Goal: Task Accomplishment & Management: Manage account settings

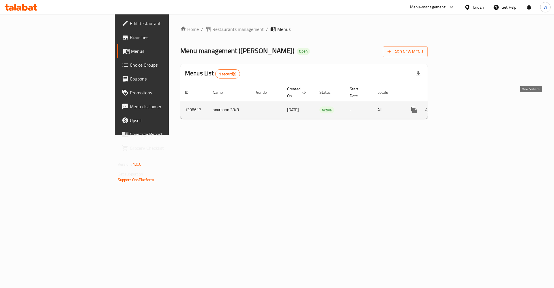
click at [459, 106] on icon "enhanced table" at bounding box center [455, 109] width 7 height 7
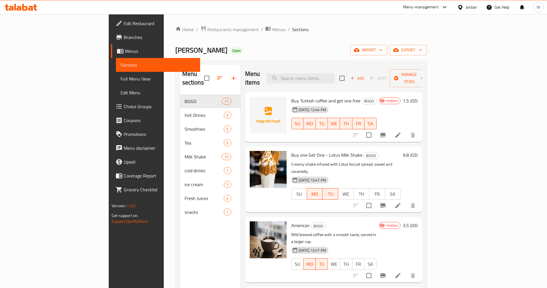
click at [323, 57] on div "Home / Restaurants management / Menus / Sections Mazaj Afandina Open import exp…" at bounding box center [301, 191] width 252 height 331
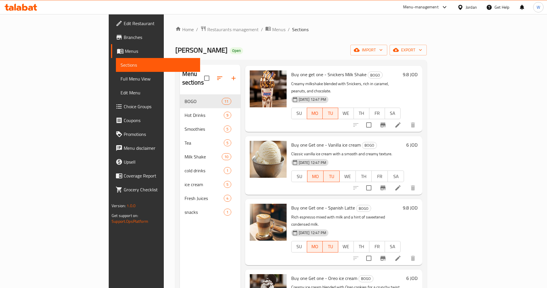
scroll to position [368, 0]
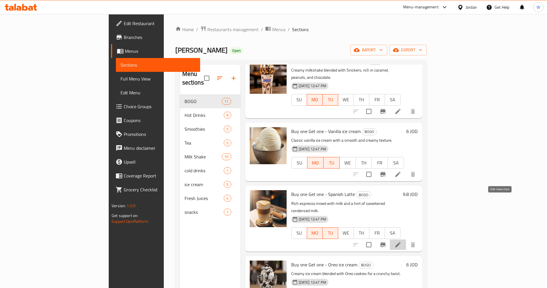
click at [402, 241] on icon at bounding box center [398, 244] width 7 height 7
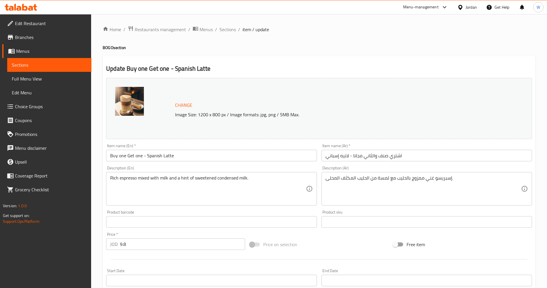
click at [181, 103] on span "Change" at bounding box center [183, 105] width 17 height 8
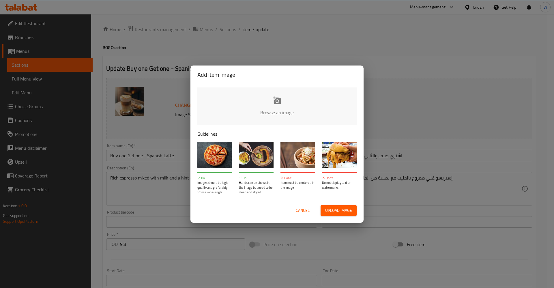
click at [283, 105] on input "file" at bounding box center [471, 114] width 549 height 54
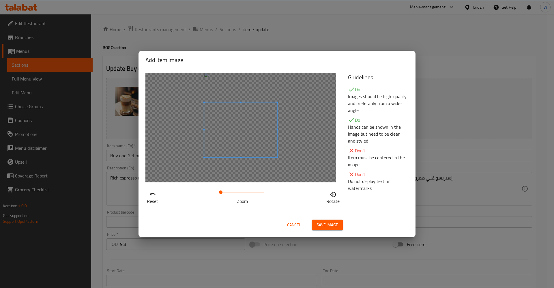
click at [252, 147] on span at bounding box center [240, 129] width 73 height 55
click at [336, 227] on span "Save image" at bounding box center [327, 224] width 22 height 7
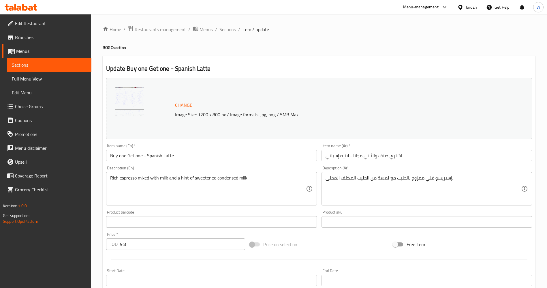
click at [146, 154] on input "Buy one Get one - Spanish Latte" at bounding box center [211, 156] width 211 height 12
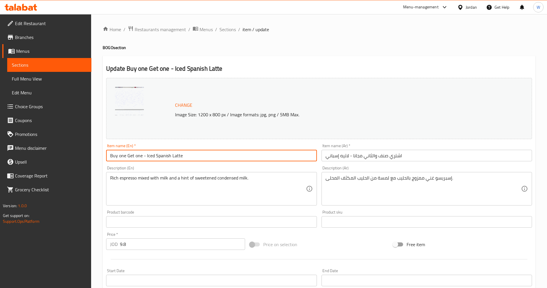
type input "Buy one Get one - Iced Spanish Latte"
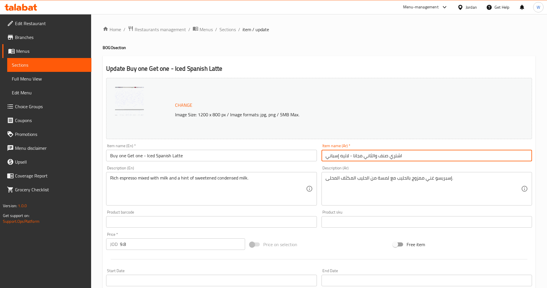
click at [350, 155] on input "اشتري صنف والثاني مجانا - لاتيه إسباني" at bounding box center [427, 156] width 211 height 12
click at [328, 155] on input "اشتري صنف والثاني مجانا - لاتيه إسباني" at bounding box center [427, 156] width 211 height 12
click at [332, 157] on input "اشتري صنف والثاني مجانا - لاتيه إسباني" at bounding box center [427, 156] width 211 height 12
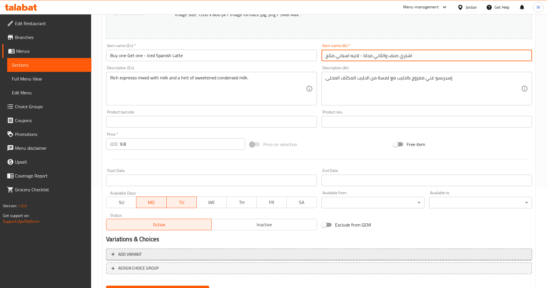
scroll to position [128, 0]
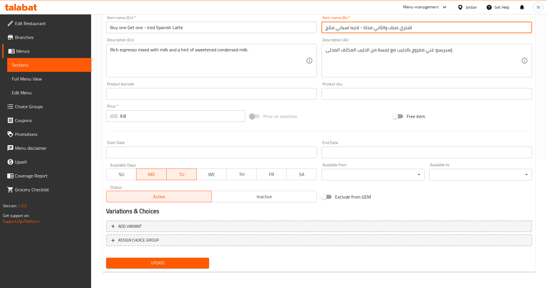
type input "اشتري صنف والثاني مجانا - لاتيه اسباني مثلج"
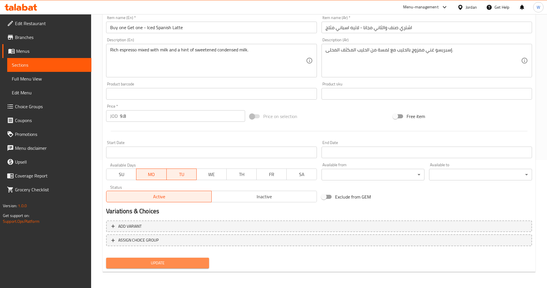
click at [168, 266] on span "Update" at bounding box center [158, 262] width 94 height 7
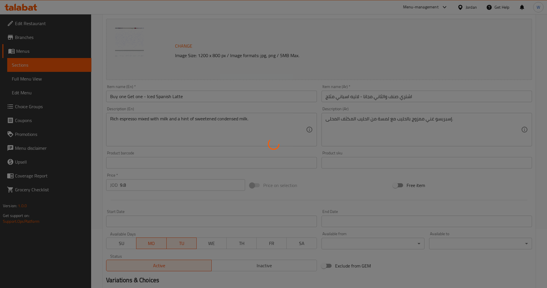
scroll to position [0, 0]
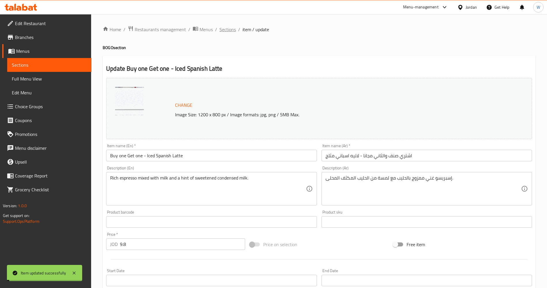
click at [230, 33] on span "Sections" at bounding box center [228, 29] width 16 height 7
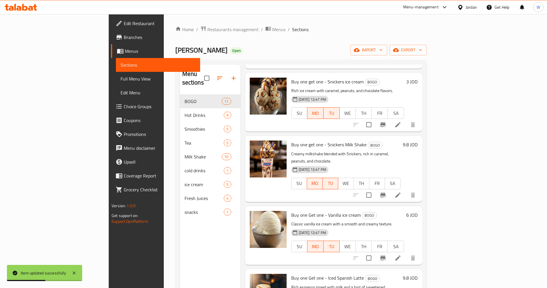
scroll to position [346, 0]
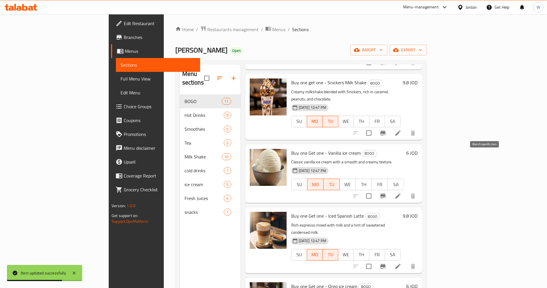
click at [386, 194] on icon "Branch-specific-item" at bounding box center [382, 196] width 5 height 5
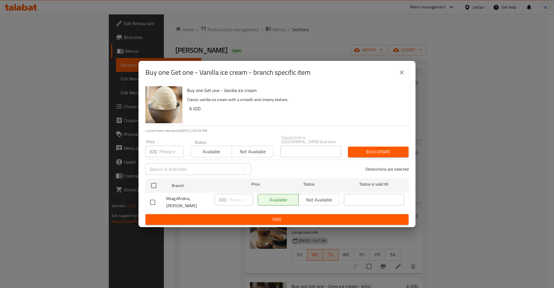
click at [405, 76] on icon "close" at bounding box center [401, 72] width 7 height 7
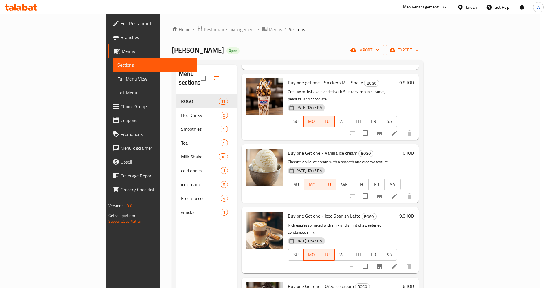
click at [401, 40] on div "Home / Restaurants management / Menus / Sections Mazaj Afandina Open import exp…" at bounding box center [298, 191] width 252 height 331
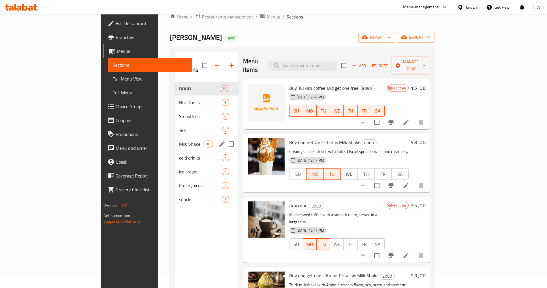
scroll to position [0, 0]
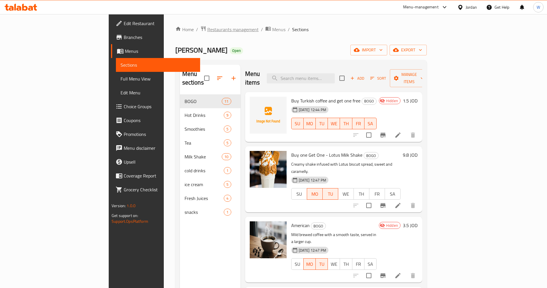
click at [207, 27] on span "Restaurants management" at bounding box center [232, 29] width 51 height 7
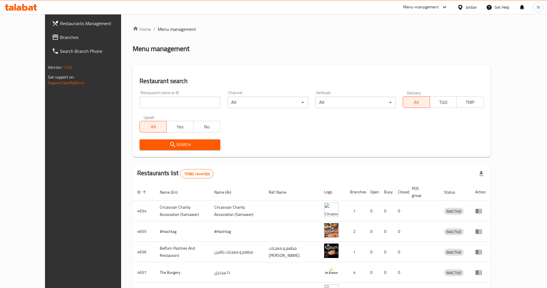
click at [161, 108] on div "Restaurant name or ID Restaurant name or ID" at bounding box center [180, 99] width 88 height 25
click at [160, 107] on input "search" at bounding box center [180, 103] width 81 height 12
click button "Search" at bounding box center [180, 144] width 81 height 11
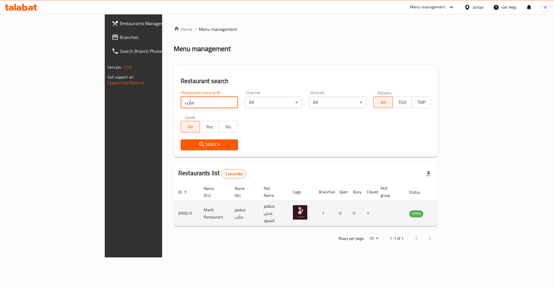
click at [199, 201] on td "Marib Restaurant" at bounding box center [214, 213] width 31 height 25
click at [199, 205] on td "Marib Restaurant" at bounding box center [214, 213] width 31 height 25
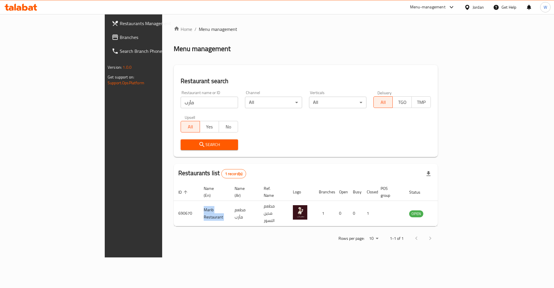
copy td "Marib Restaurant"
click at [181, 108] on input "مأرب" at bounding box center [209, 103] width 57 height 12
type input "أفندينا"
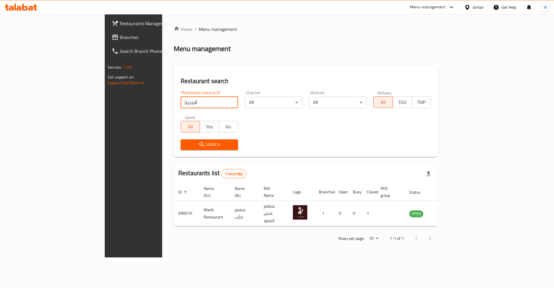
click button "Search" at bounding box center [209, 144] width 57 height 11
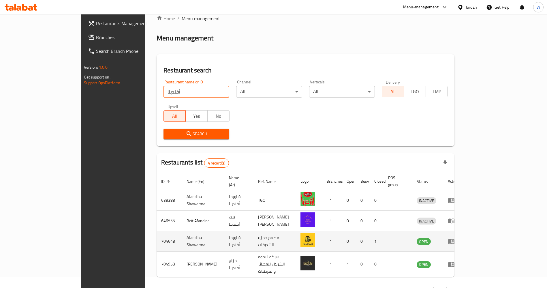
scroll to position [20, 0]
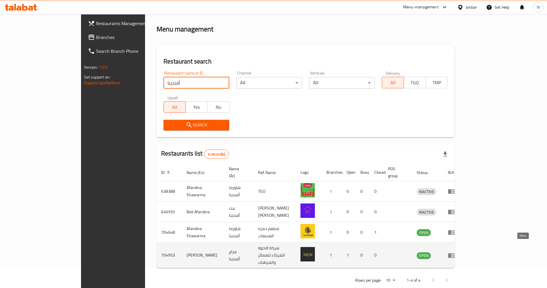
click at [455, 252] on icon "enhanced table" at bounding box center [451, 255] width 7 height 7
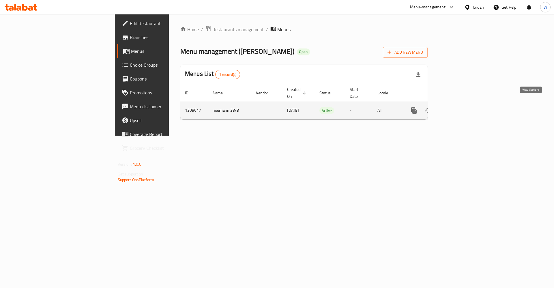
click at [459, 107] on icon "enhanced table" at bounding box center [455, 110] width 7 height 7
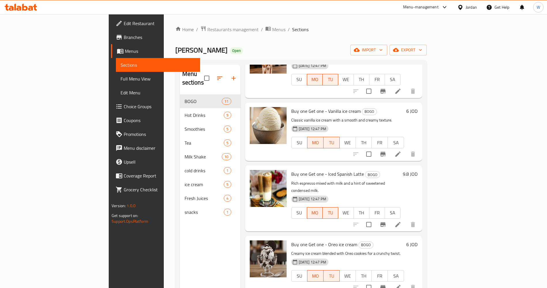
scroll to position [389, 0]
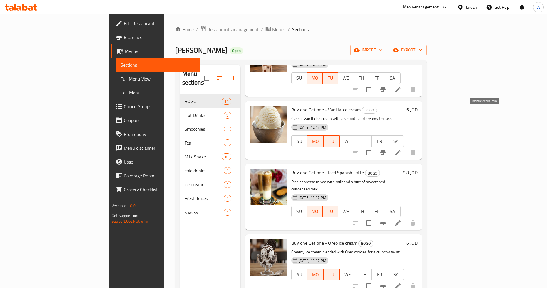
click at [386, 150] on icon "Branch-specific-item" at bounding box center [382, 152] width 5 height 5
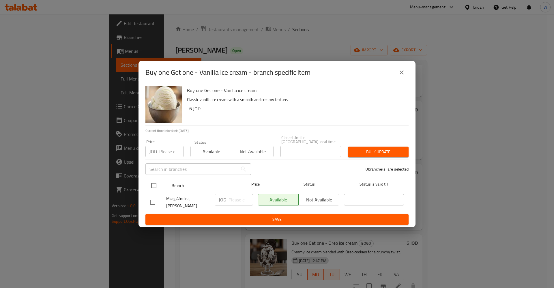
click at [155, 188] on input "checkbox" at bounding box center [154, 185] width 12 height 12
checkbox input "true"
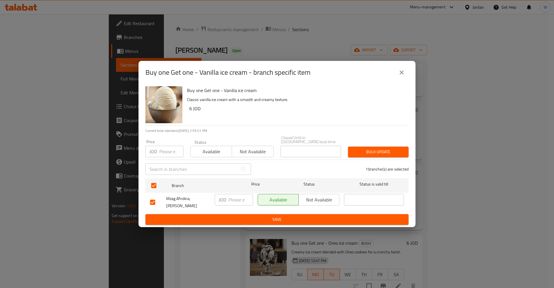
click at [406, 72] on button "close" at bounding box center [402, 72] width 14 height 14
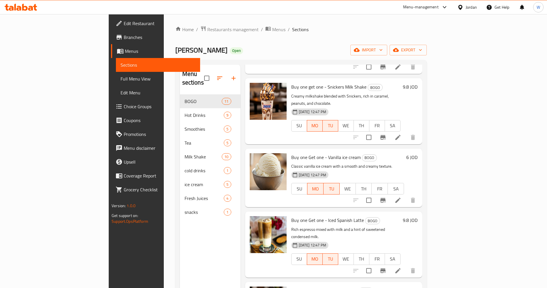
scroll to position [303, 0]
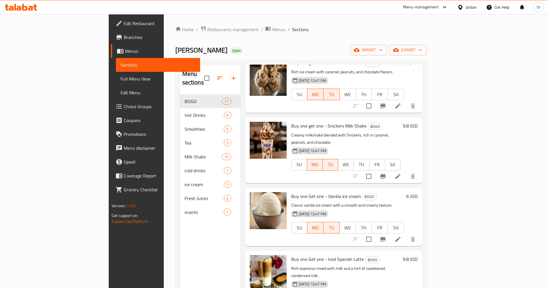
click at [402, 236] on icon at bounding box center [398, 239] width 7 height 7
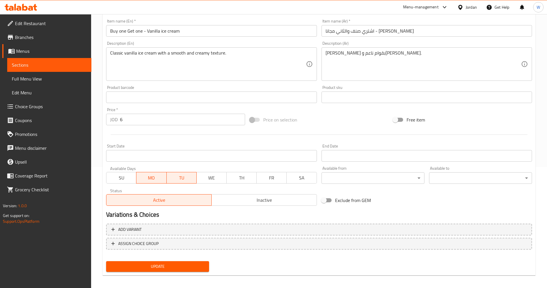
scroll to position [124, 0]
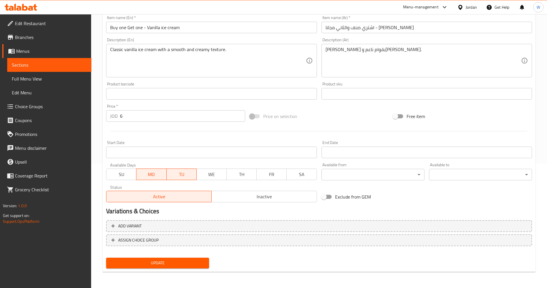
click at [245, 197] on span "Inactive" at bounding box center [264, 196] width 101 height 8
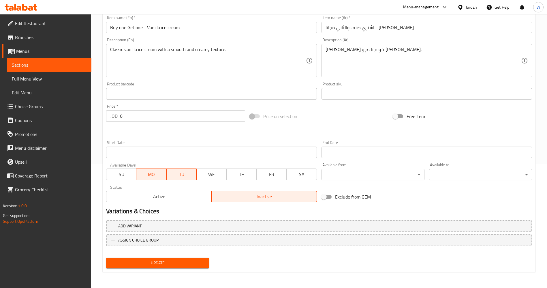
click at [195, 262] on span "Update" at bounding box center [158, 262] width 94 height 7
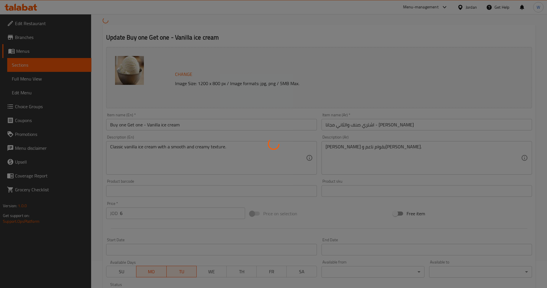
scroll to position [0, 0]
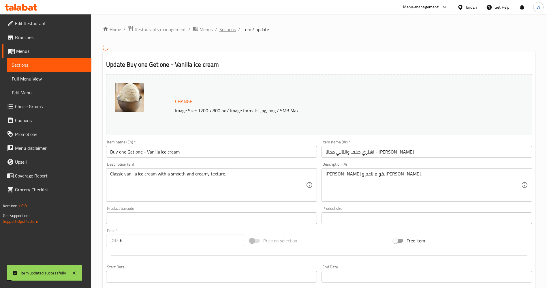
click at [226, 30] on span "Sections" at bounding box center [228, 29] width 16 height 7
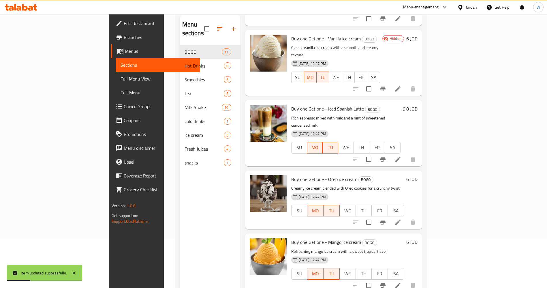
scroll to position [81, 0]
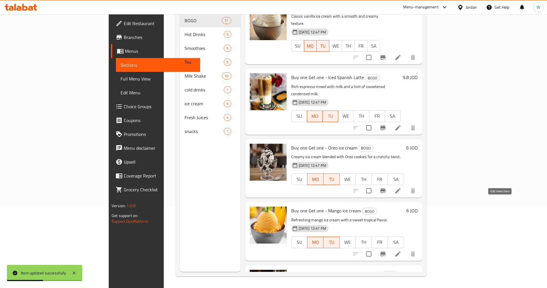
click at [402, 250] on icon at bounding box center [398, 253] width 7 height 7
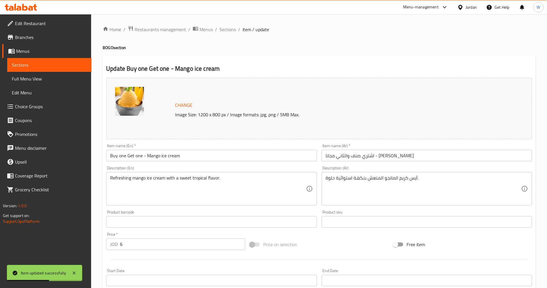
scroll to position [128, 0]
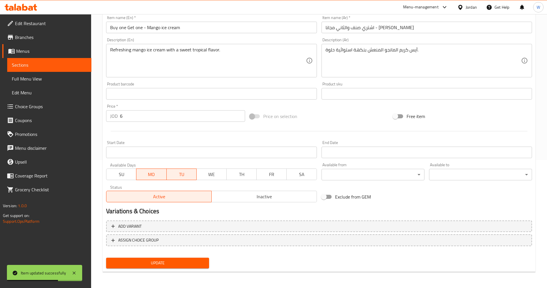
click at [246, 199] on span "Inactive" at bounding box center [264, 196] width 101 height 8
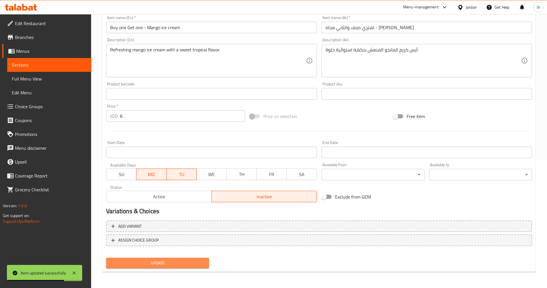
click at [192, 265] on span "Update" at bounding box center [158, 262] width 94 height 7
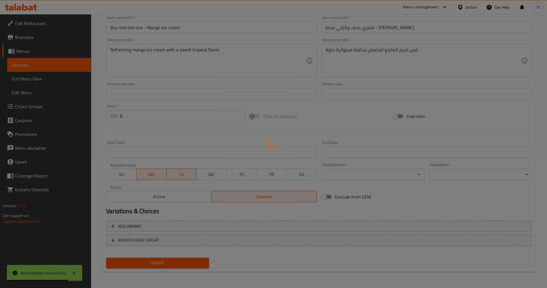
scroll to position [0, 0]
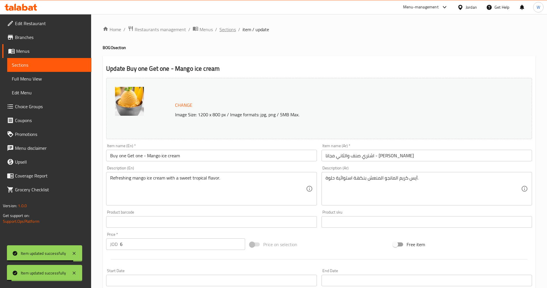
click at [225, 31] on span "Sections" at bounding box center [228, 29] width 16 height 7
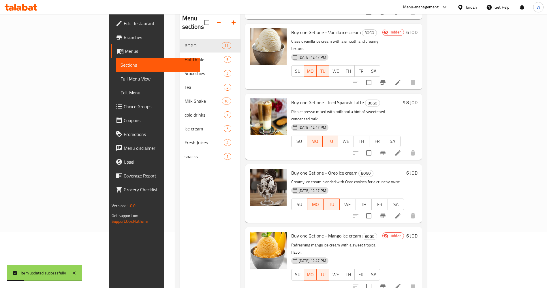
scroll to position [81, 0]
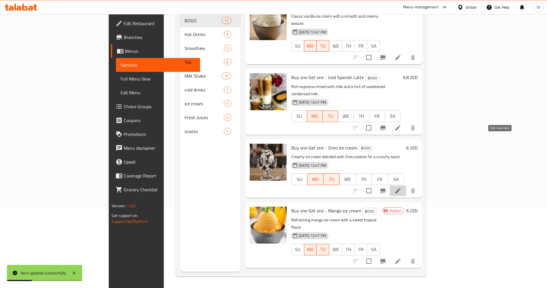
click at [402, 187] on icon at bounding box center [398, 190] width 7 height 7
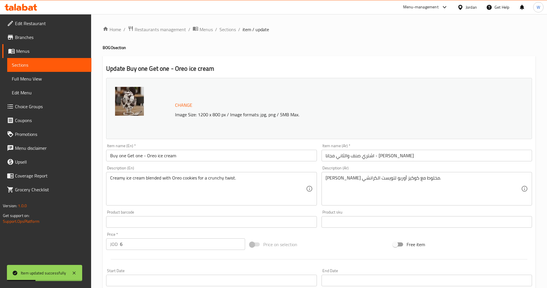
scroll to position [128, 0]
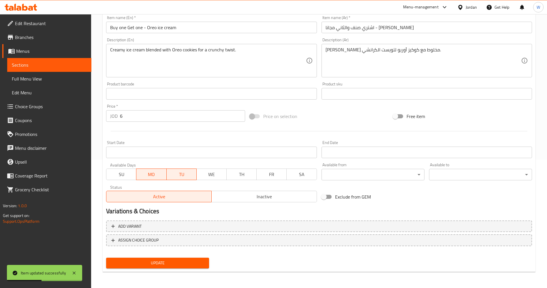
click at [261, 195] on span "Inactive" at bounding box center [264, 196] width 101 height 8
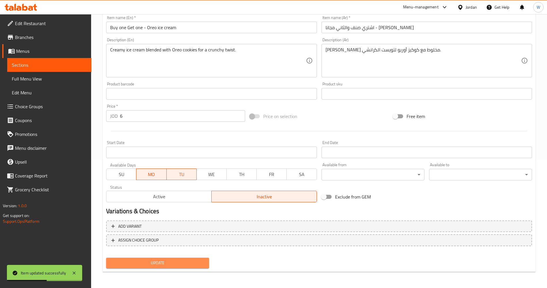
click at [173, 264] on span "Update" at bounding box center [158, 262] width 94 height 7
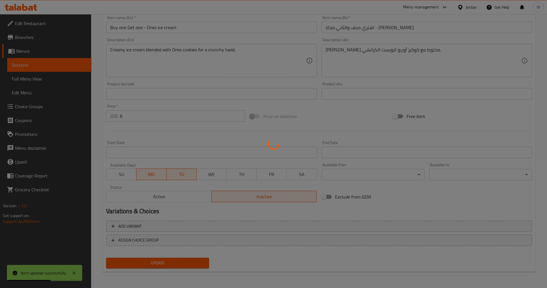
scroll to position [0, 0]
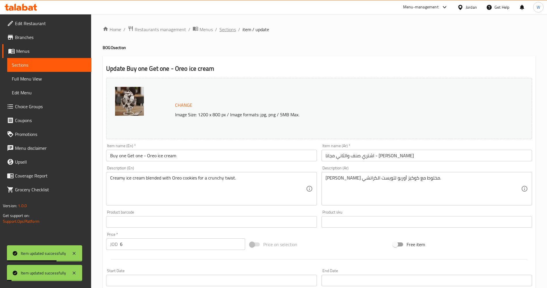
click at [229, 30] on span "Sections" at bounding box center [228, 29] width 16 height 7
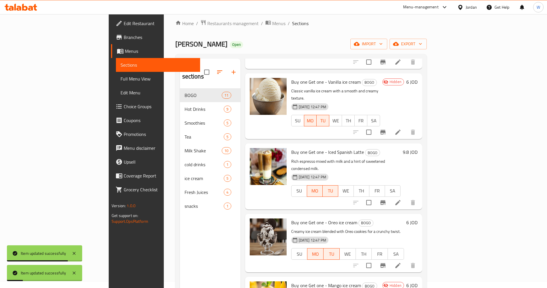
scroll to position [81, 0]
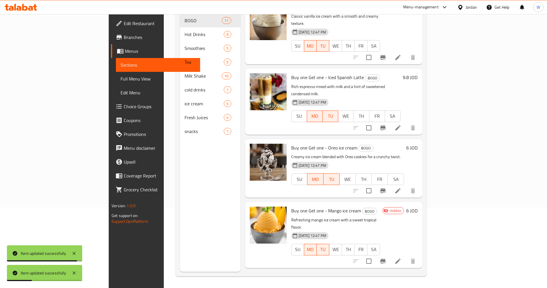
click at [180, 179] on div "Menu sections BOGO 11 Hot Drinks 9 Smoothies 5 Tea 5 Milk Shake 10 cold drinks …" at bounding box center [210, 128] width 61 height 288
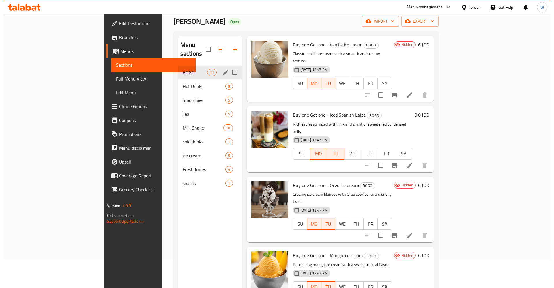
scroll to position [0, 0]
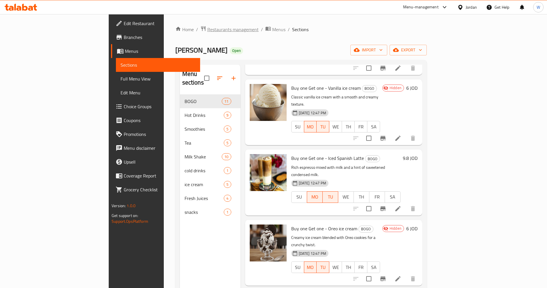
click at [207, 28] on span "Restaurants management" at bounding box center [232, 29] width 51 height 7
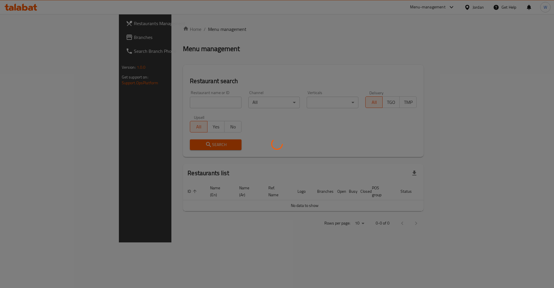
click at [133, 102] on div at bounding box center [277, 144] width 554 height 288
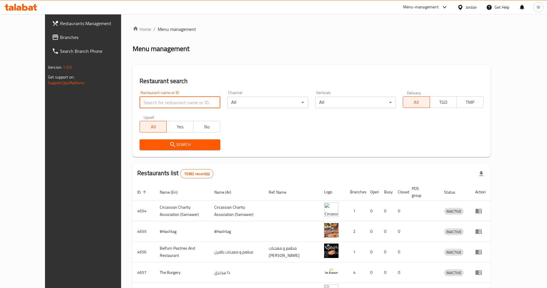
click at [140, 102] on input "search" at bounding box center [180, 103] width 81 height 12
click button "Search" at bounding box center [180, 144] width 81 height 11
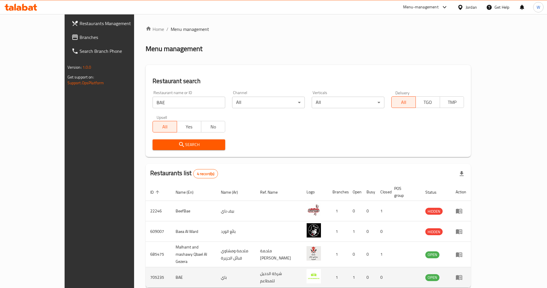
click at [171, 267] on td "BAE" at bounding box center [193, 277] width 45 height 20
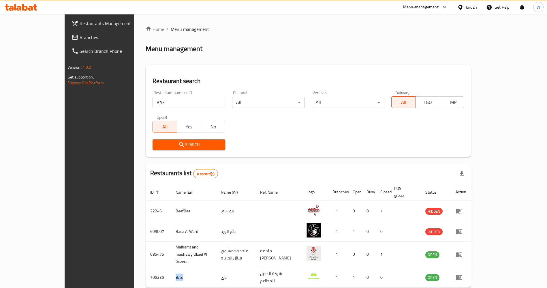
copy td "BAE"
click at [153, 105] on input "BAE" at bounding box center [189, 103] width 73 height 12
type input "g"
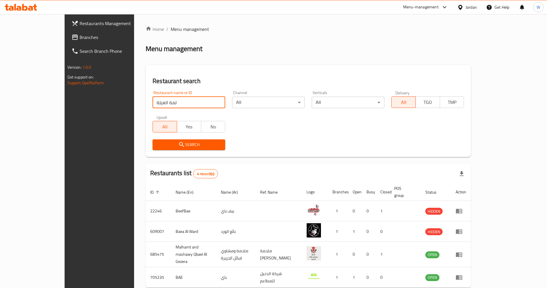
type input "لمة العيلة"
click button "Search" at bounding box center [189, 144] width 73 height 11
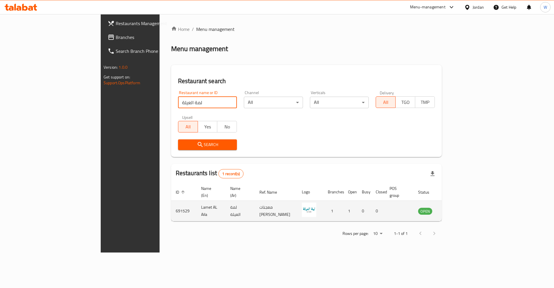
click at [196, 201] on td "Lamet AL Aila" at bounding box center [210, 211] width 29 height 20
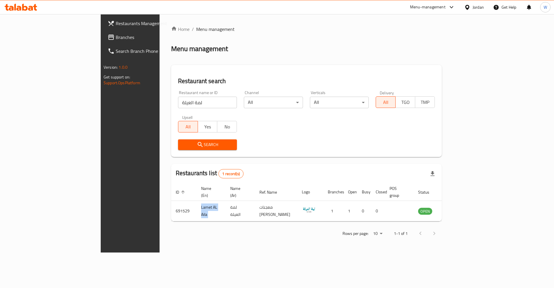
copy td "Lamet AL Aila"
click at [274, 157] on div "Restaurant search Restaurant name or ID لمة العيلة Restaurant name or ID Channe…" at bounding box center [306, 111] width 271 height 92
